Goal: Navigation & Orientation: Find specific page/section

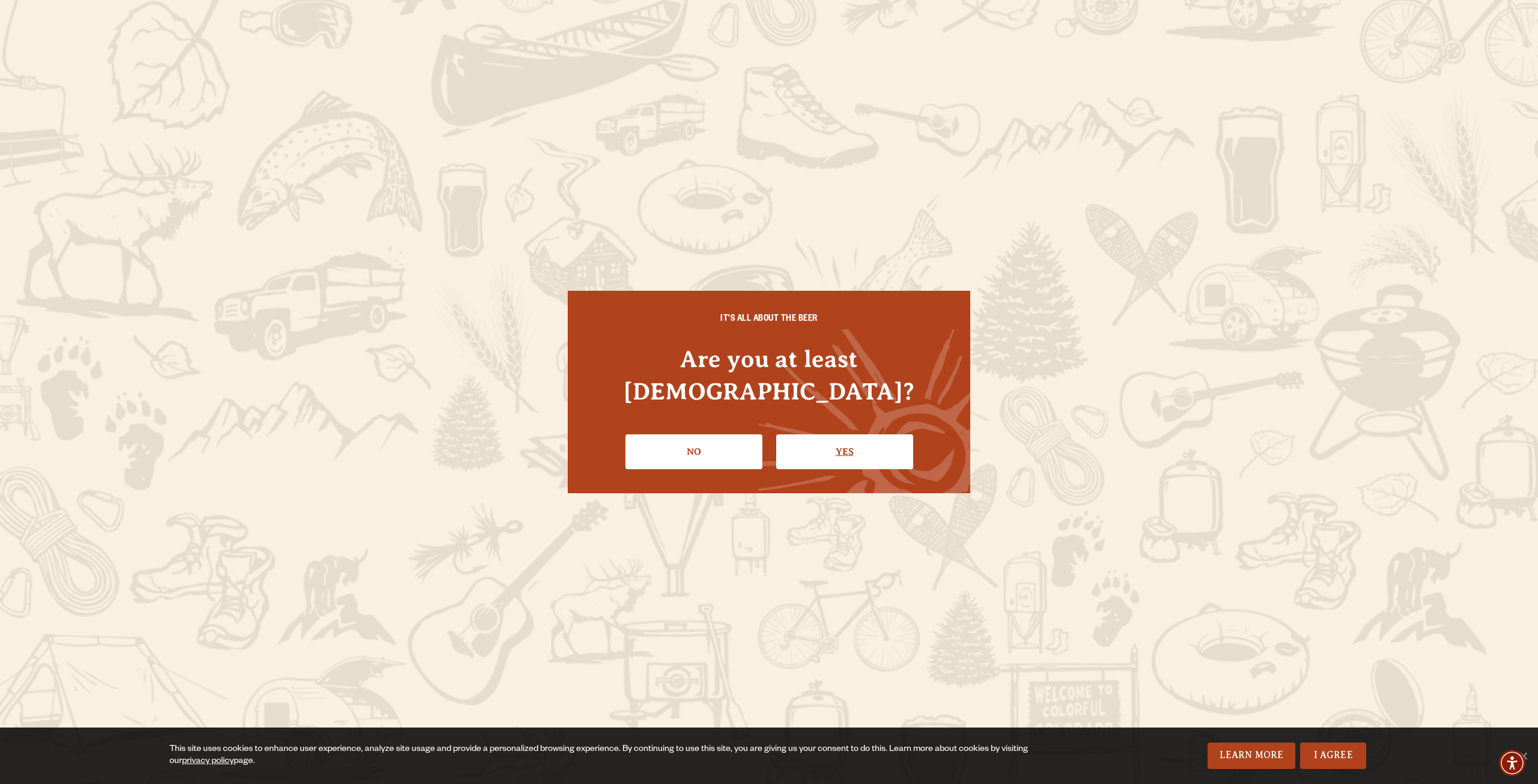
click at [835, 438] on link "Yes" at bounding box center [844, 451] width 137 height 35
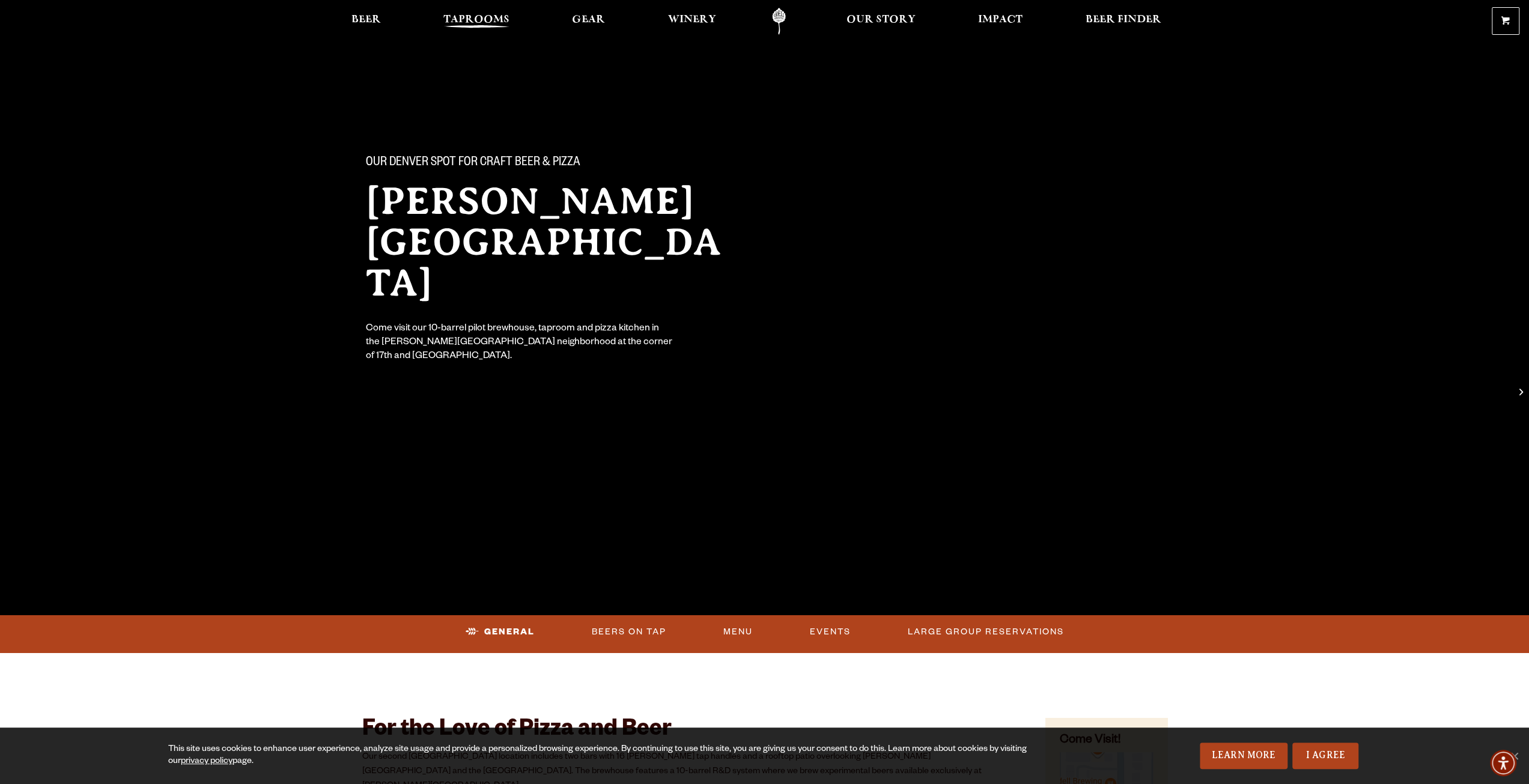
click at [492, 16] on span "Taprooms" at bounding box center [476, 20] width 66 height 10
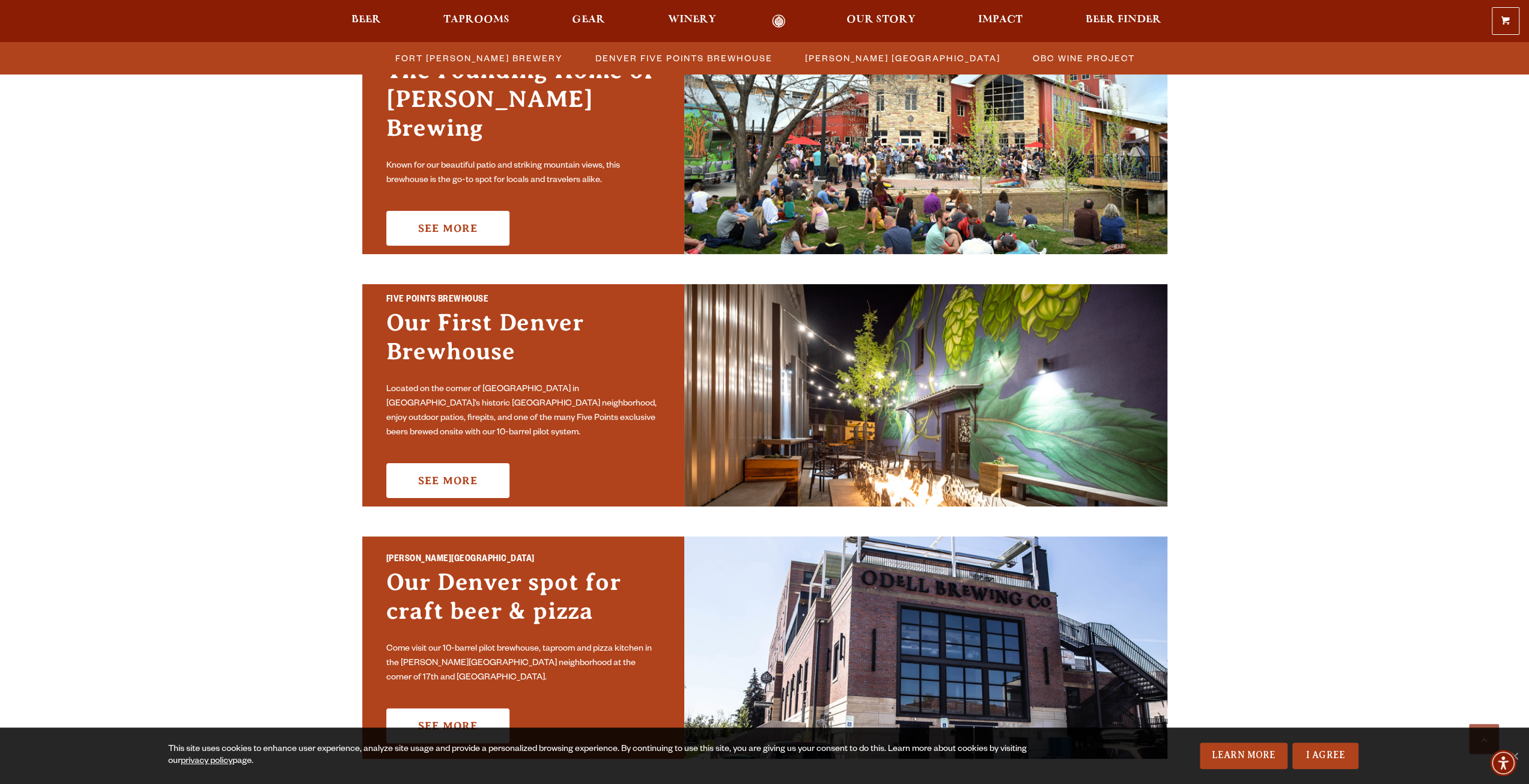
scroll to position [661, 0]
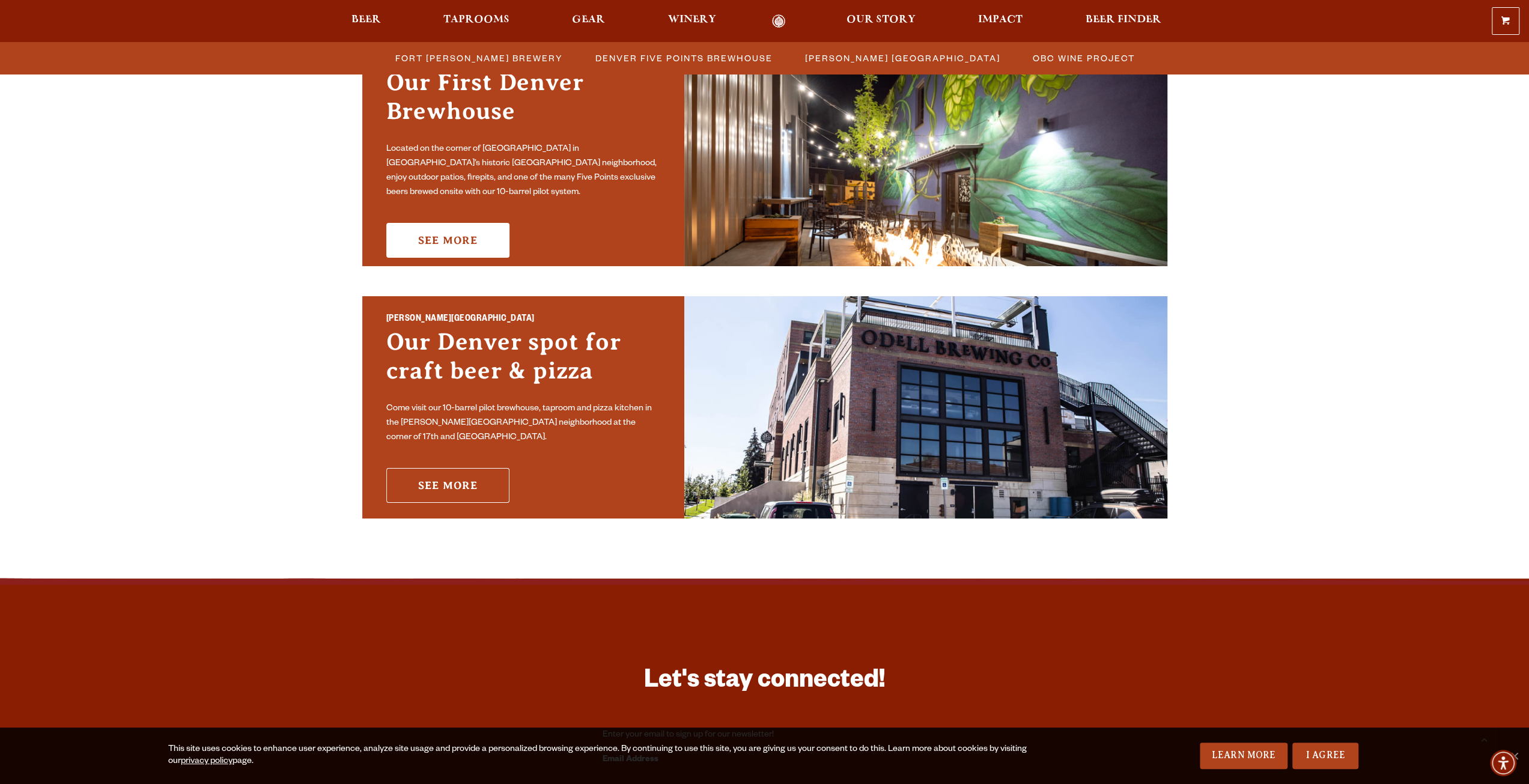
click at [475, 473] on link "See More" at bounding box center [447, 485] width 123 height 35
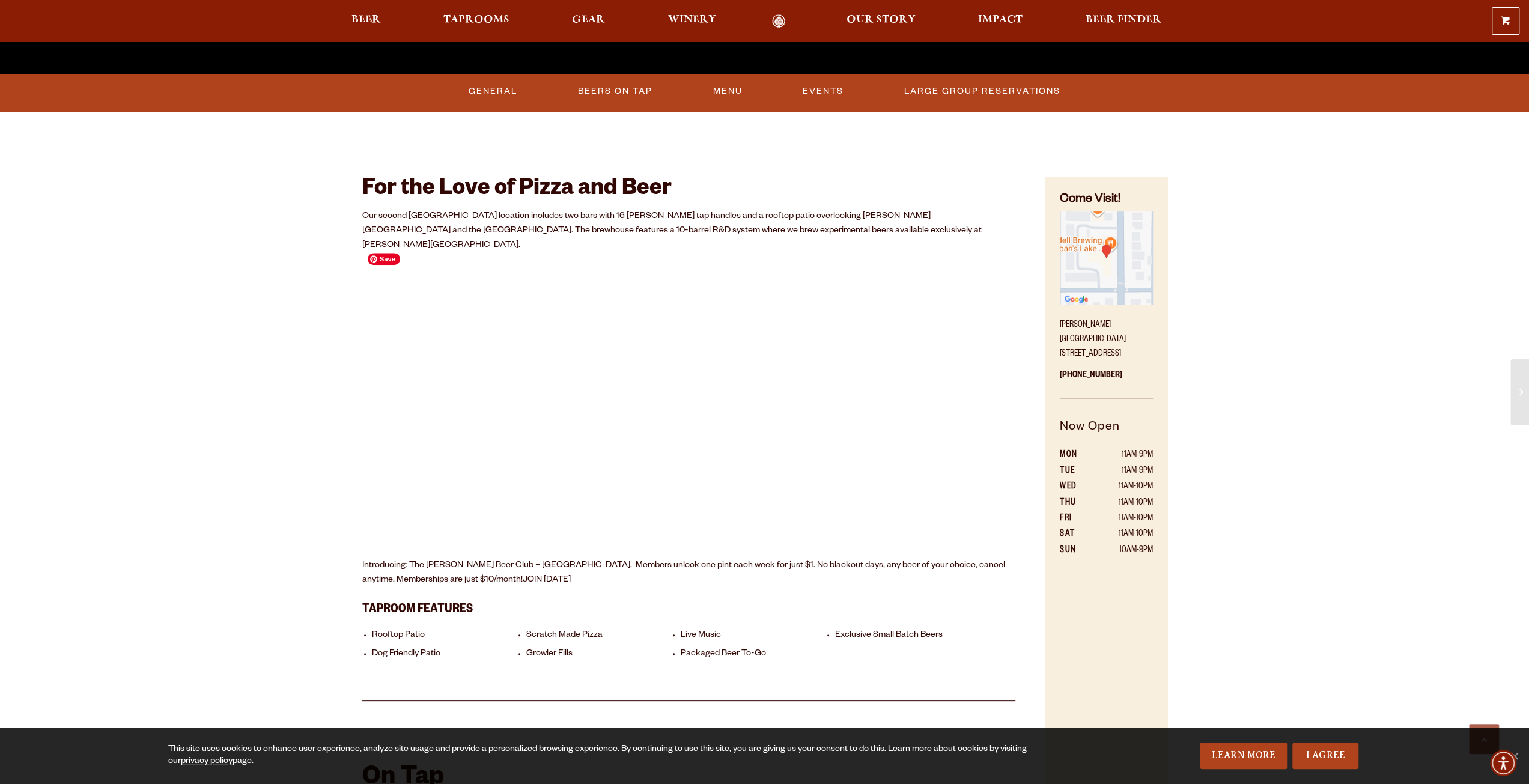
scroll to position [421, 0]
